Goal: Find specific page/section: Find specific page/section

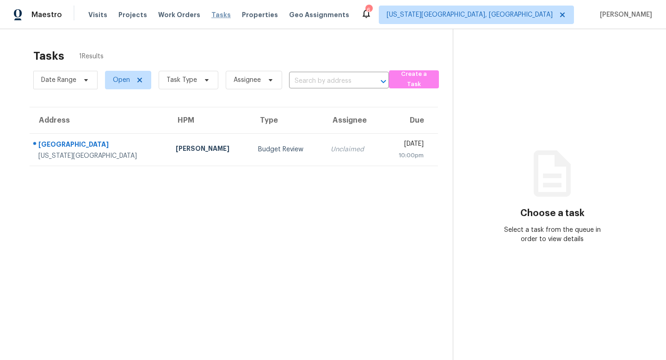
click at [211, 12] on span "Tasks" at bounding box center [220, 15] width 19 height 6
click at [242, 16] on span "Properties" at bounding box center [260, 14] width 36 height 9
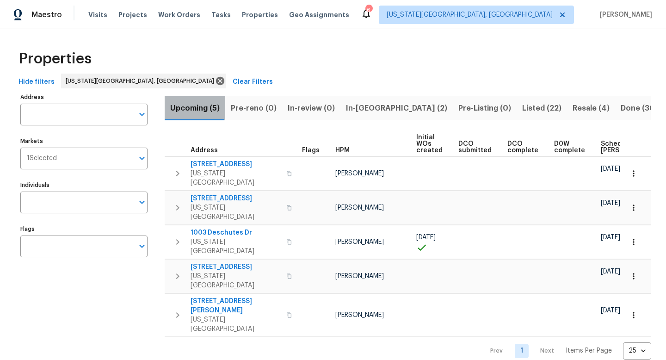
click at [198, 107] on span "Upcoming (5)" at bounding box center [195, 108] width 50 height 13
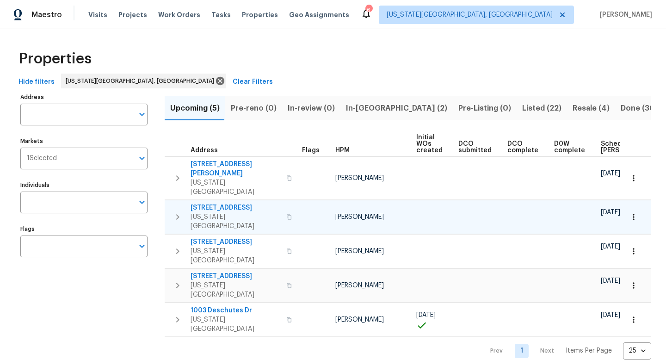
scroll to position [0, 101]
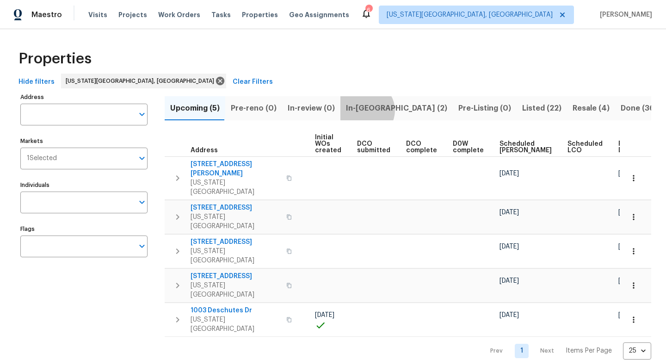
click at [361, 110] on span "In-reno (2)" at bounding box center [396, 108] width 101 height 13
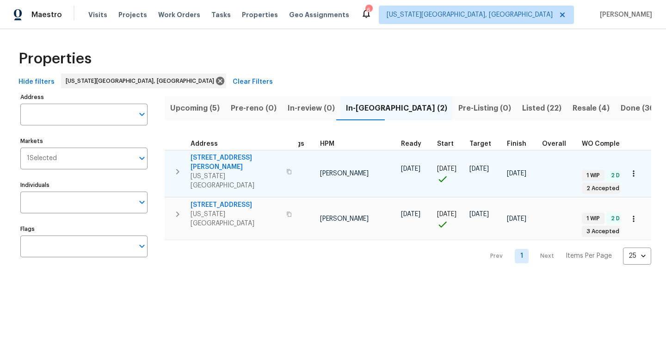
scroll to position [0, 63]
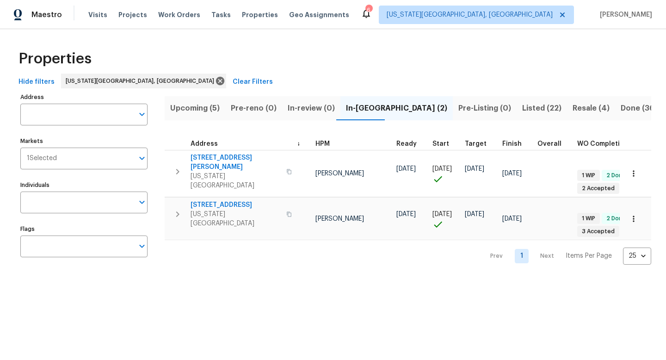
click at [555, 106] on span "Resale (4)" at bounding box center [591, 108] width 37 height 13
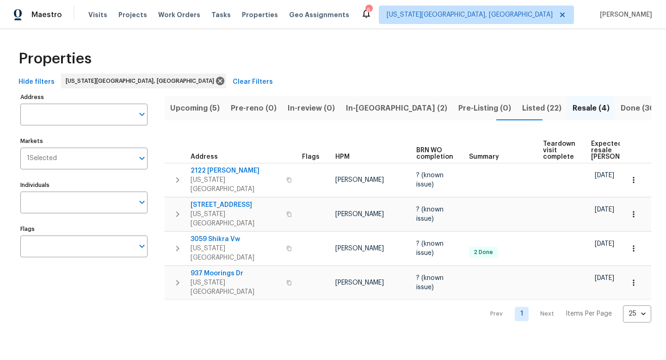
click at [522, 108] on span "Listed (22)" at bounding box center [541, 108] width 39 height 13
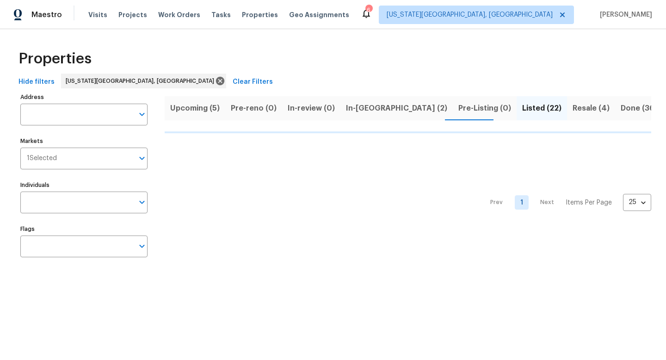
click at [555, 106] on span "Resale (4)" at bounding box center [591, 108] width 37 height 13
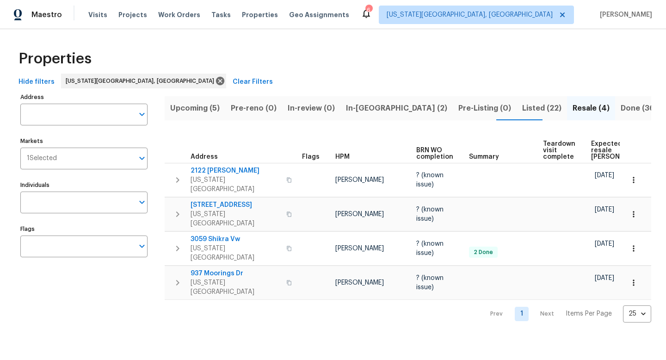
click at [522, 109] on span "Listed (22)" at bounding box center [541, 108] width 39 height 13
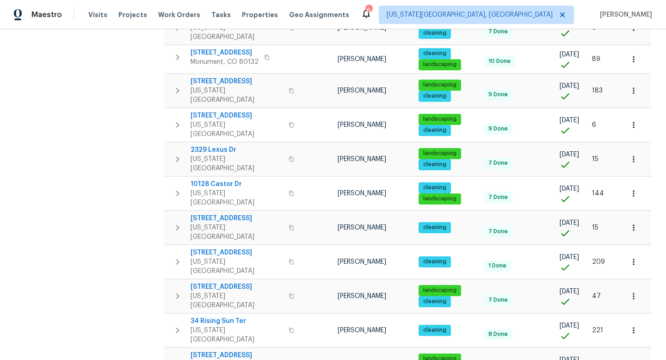
scroll to position [222, 0]
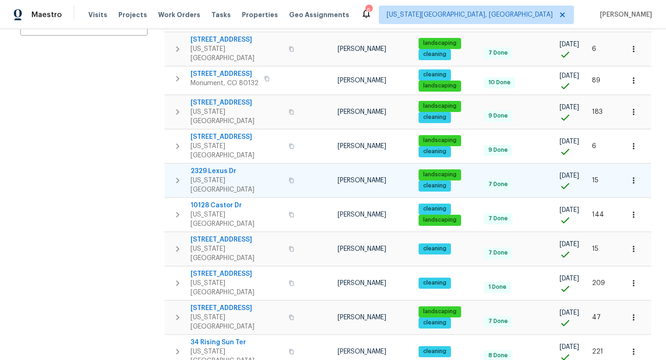
click at [220, 167] on span "2329 Lexus Dr" at bounding box center [237, 171] width 93 height 9
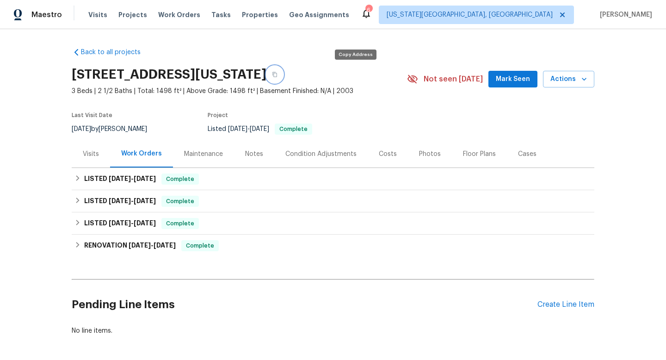
click at [278, 77] on icon "button" at bounding box center [275, 75] width 6 height 6
click at [213, 15] on span "Tasks" at bounding box center [220, 15] width 19 height 6
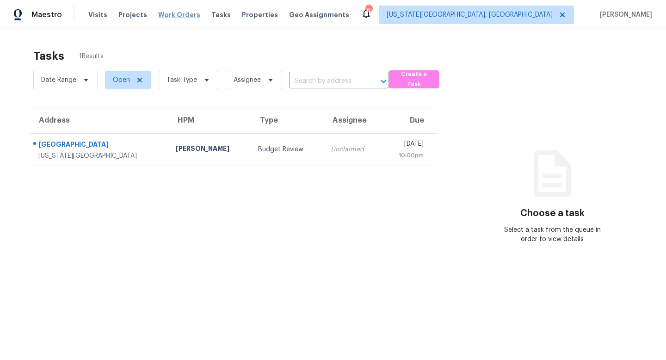
click at [178, 15] on span "Work Orders" at bounding box center [179, 14] width 42 height 9
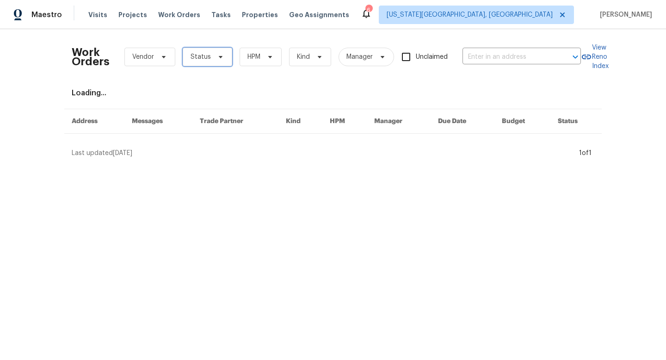
click at [204, 53] on span "Status" at bounding box center [201, 56] width 20 height 9
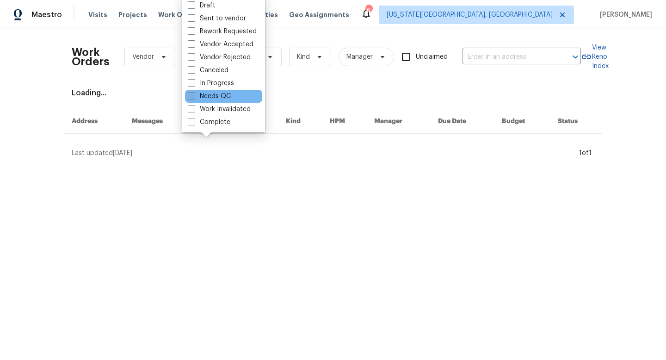
click at [202, 94] on label "Needs QC" at bounding box center [209, 96] width 43 height 9
click at [194, 94] on input "Needs QC" at bounding box center [191, 95] width 6 height 6
checkbox input "true"
